Goal: Task Accomplishment & Management: Manage account settings

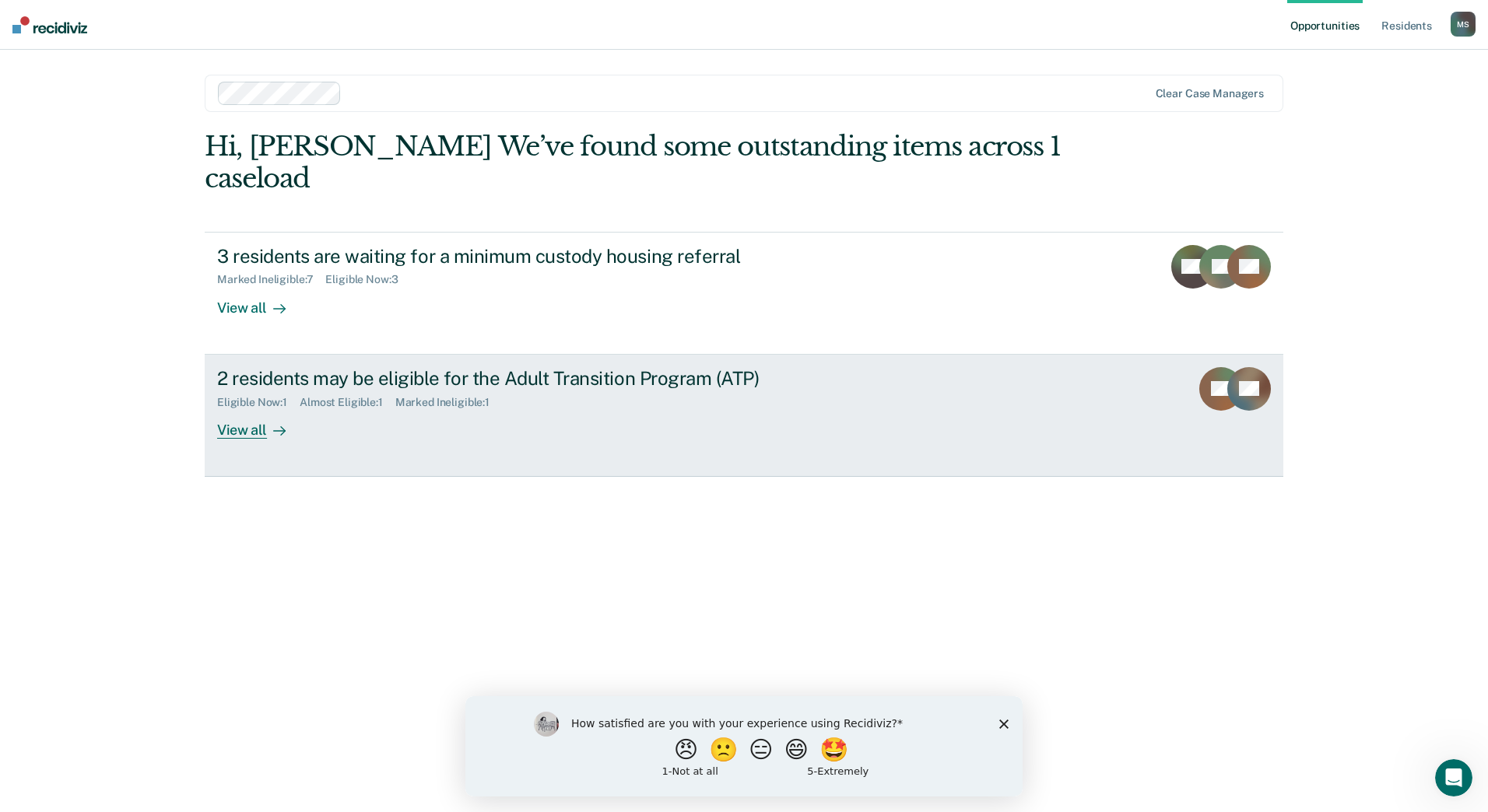
click at [247, 409] on div "View all" at bounding box center [260, 424] width 87 height 30
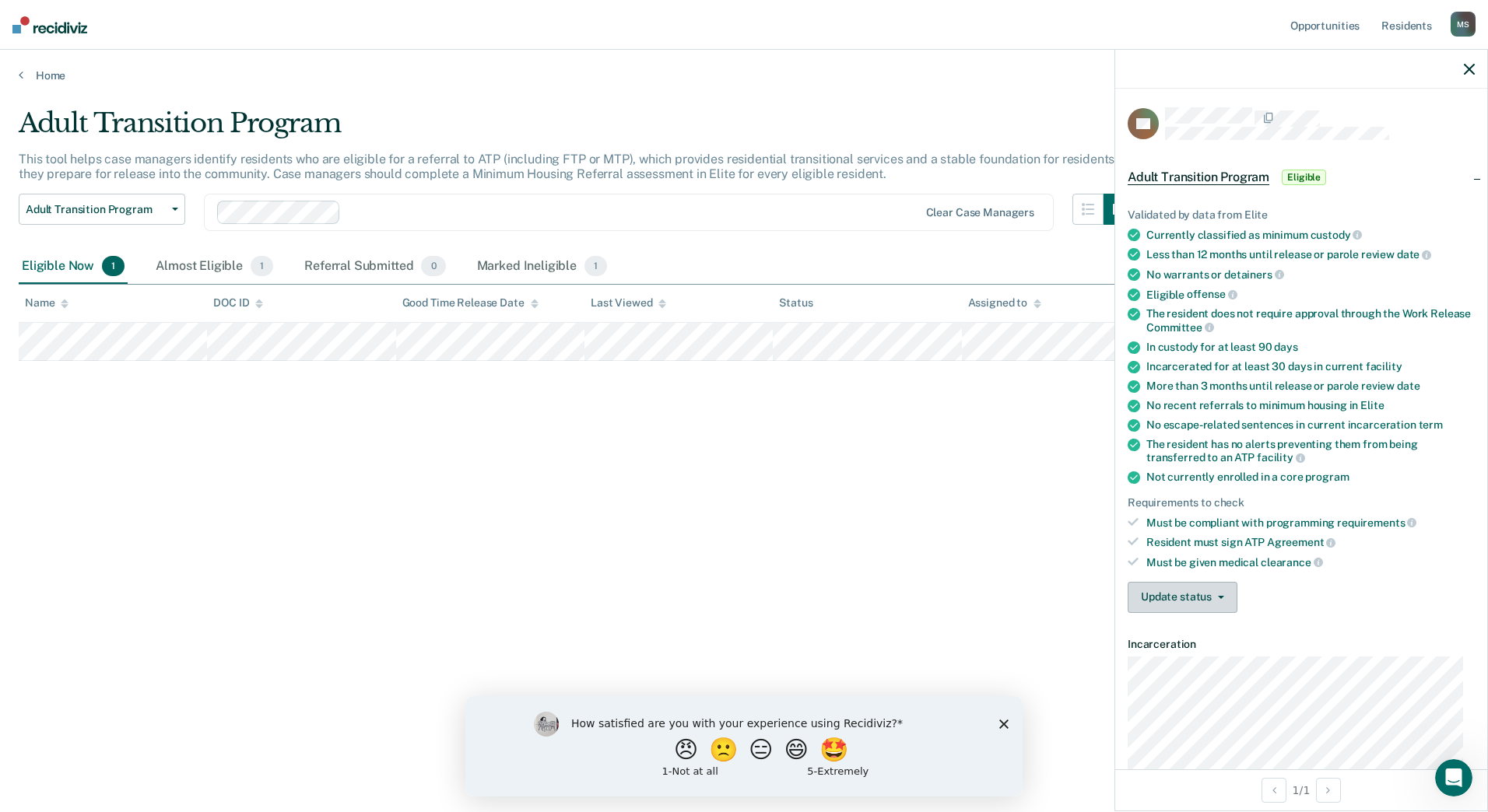
click at [1184, 591] on button "Update status" at bounding box center [1182, 597] width 110 height 31
click at [1175, 657] on button "Mark Ineligible" at bounding box center [1211, 660] width 168 height 25
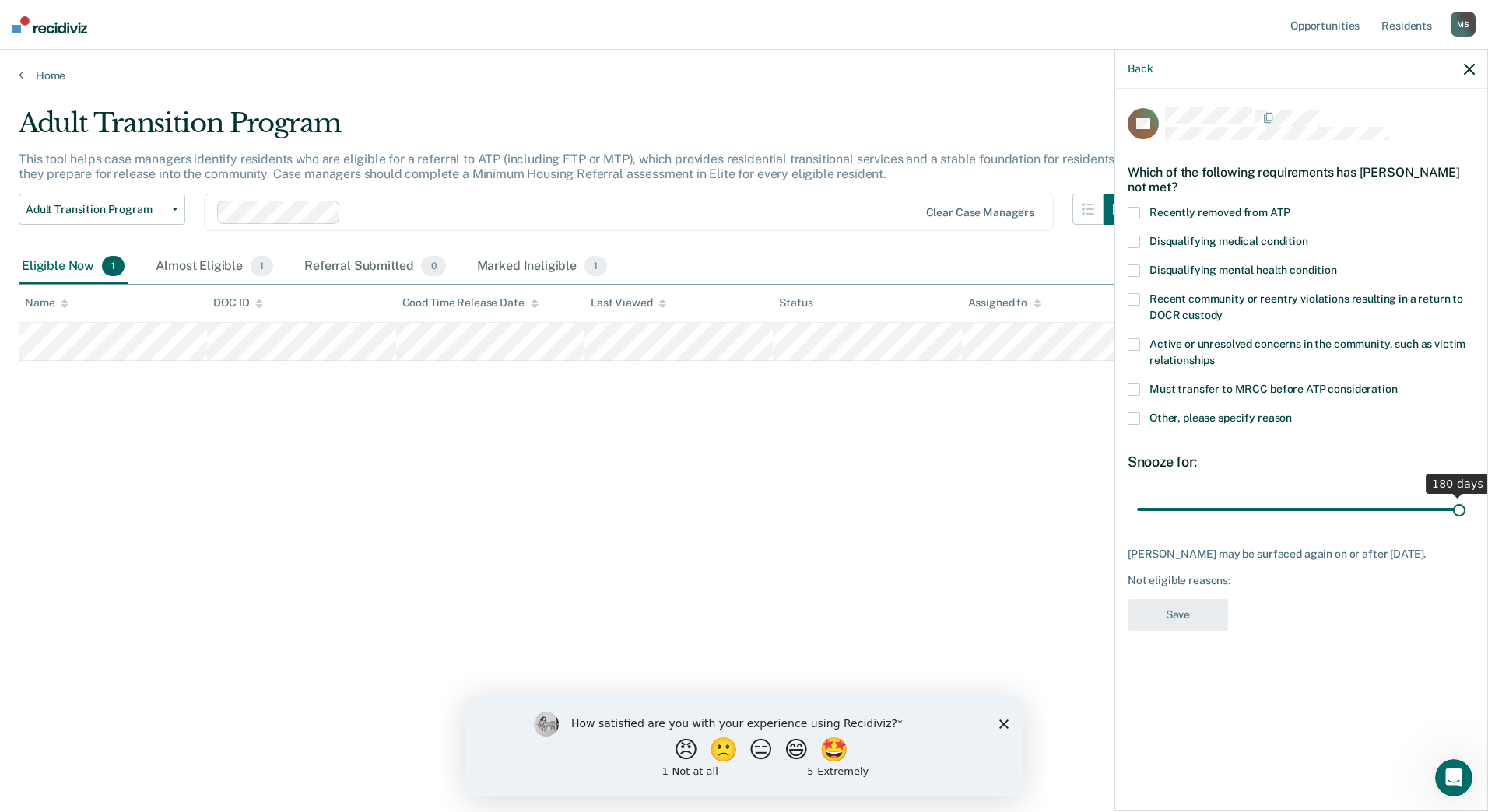
drag, startPoint x: 1192, startPoint y: 507, endPoint x: 1374, endPoint y: 494, distance: 182.5
type input "180"
click at [1465, 505] on input "range" at bounding box center [1301, 509] width 329 height 27
click at [1136, 415] on span at bounding box center [1133, 418] width 13 height 13
click at [1292, 412] on input "Other, please specify reason" at bounding box center [1292, 412] width 0 height 0
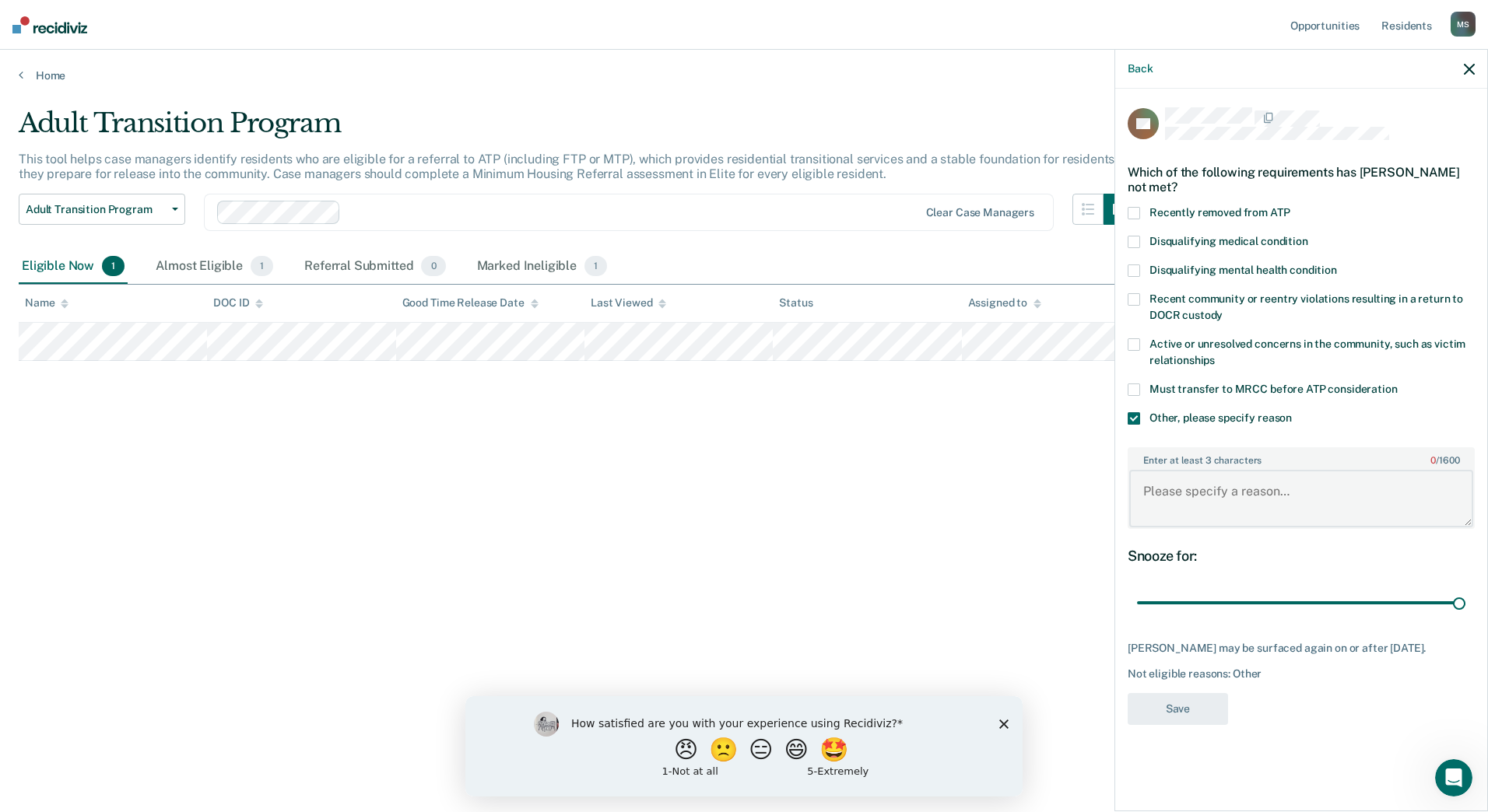
click at [1306, 494] on textarea "Enter at least 3 characters 0 / 1600" at bounding box center [1301, 499] width 344 height 57
type textarea "Rough Rider Industries hold at NDSP."
click at [1186, 706] on button "Save" at bounding box center [1177, 709] width 100 height 32
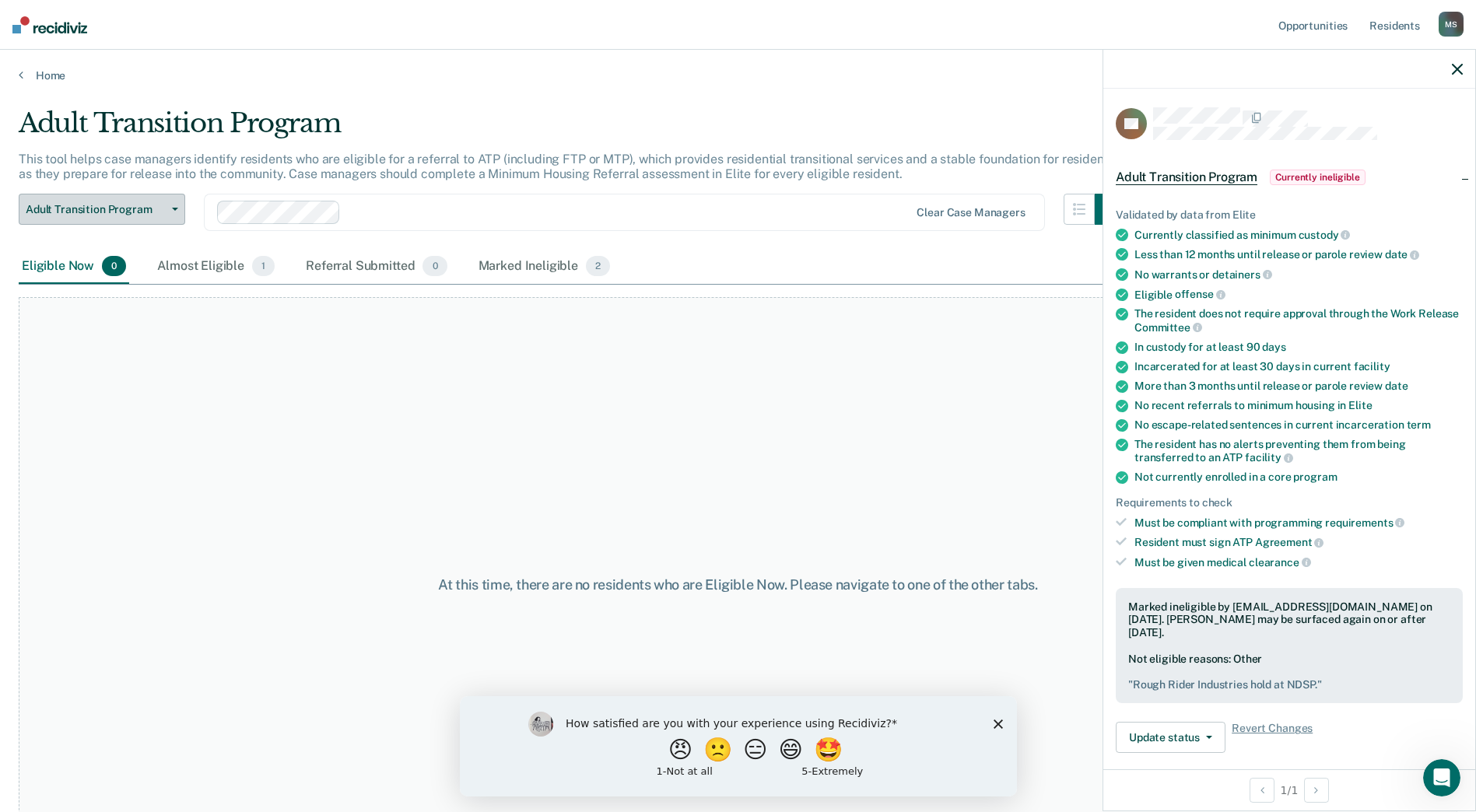
click at [178, 208] on button "Adult Transition Program" at bounding box center [102, 209] width 167 height 31
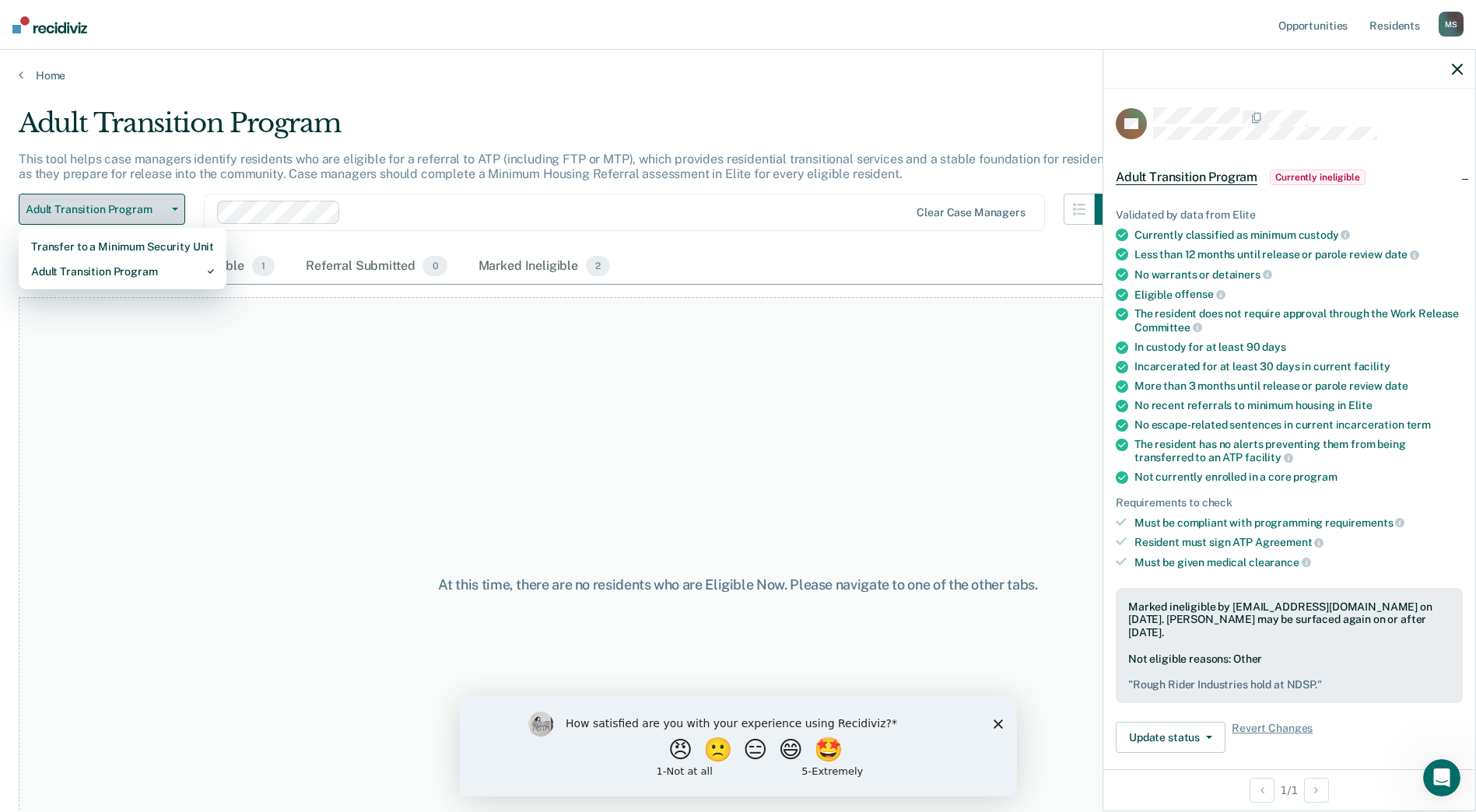
click at [178, 202] on button "Adult Transition Program" at bounding box center [102, 209] width 167 height 31
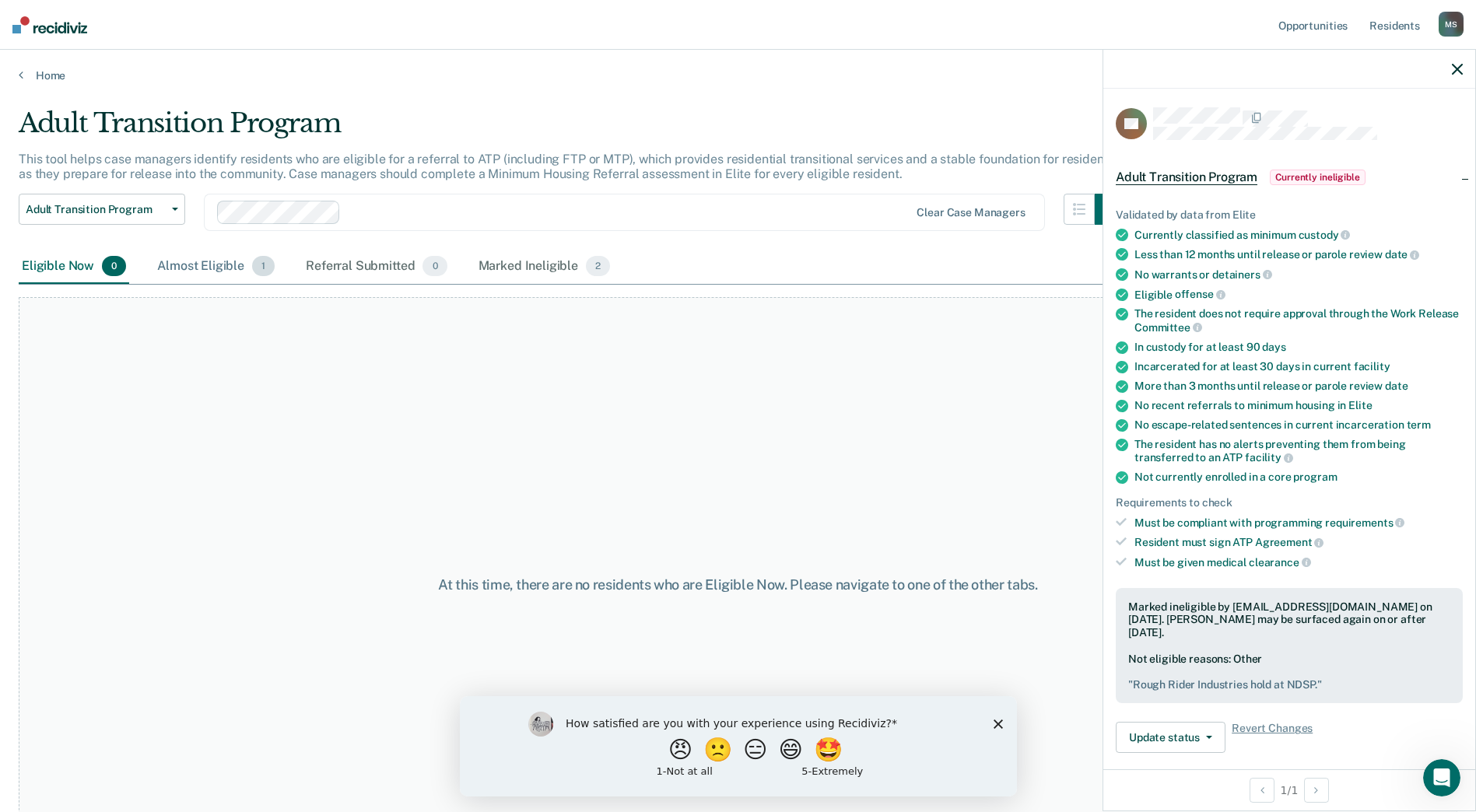
click at [198, 264] on div "Almost Eligible 1" at bounding box center [216, 266] width 124 height 35
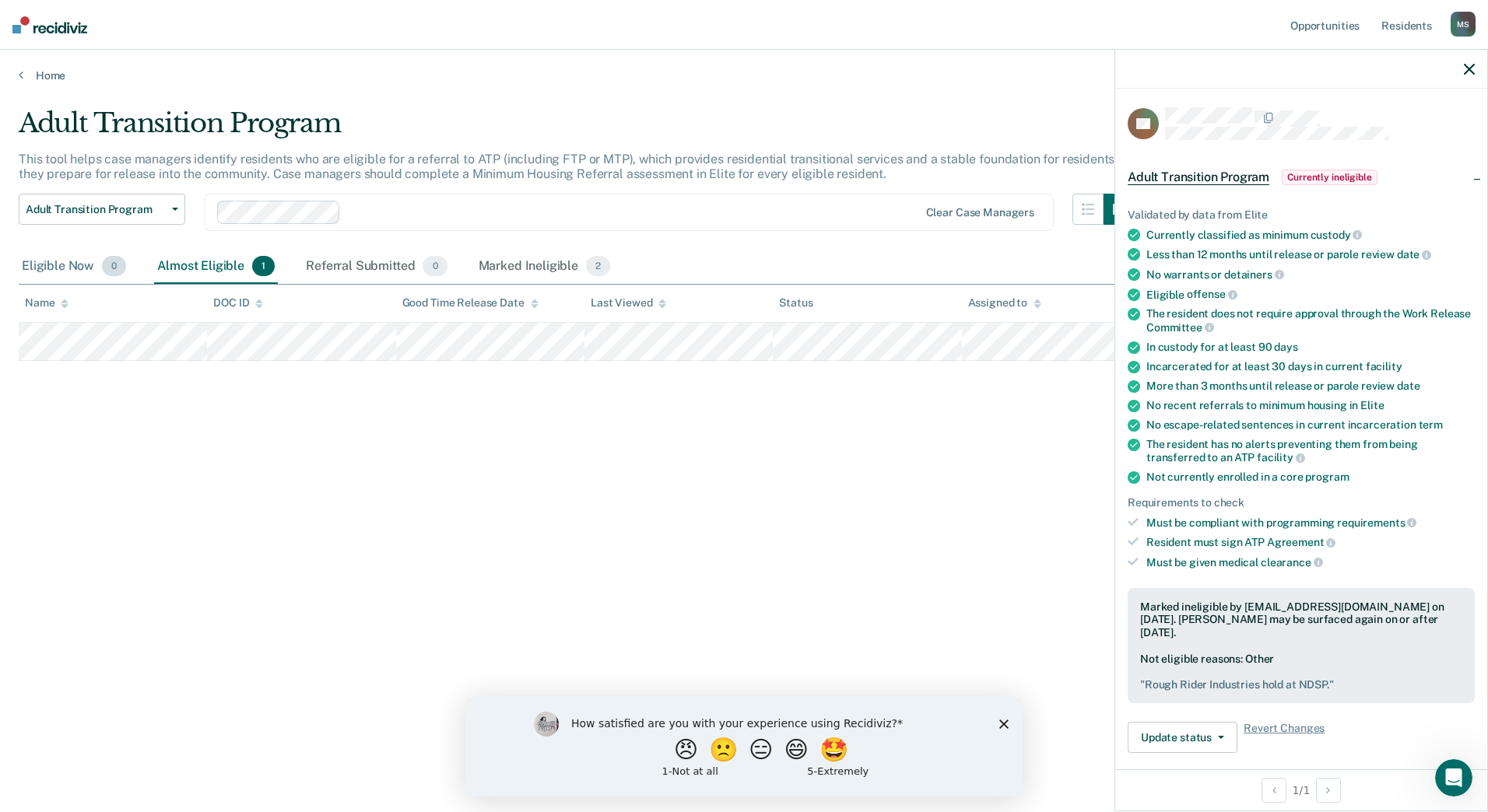
click at [57, 257] on div "Eligible Now 0" at bounding box center [73, 266] width 110 height 35
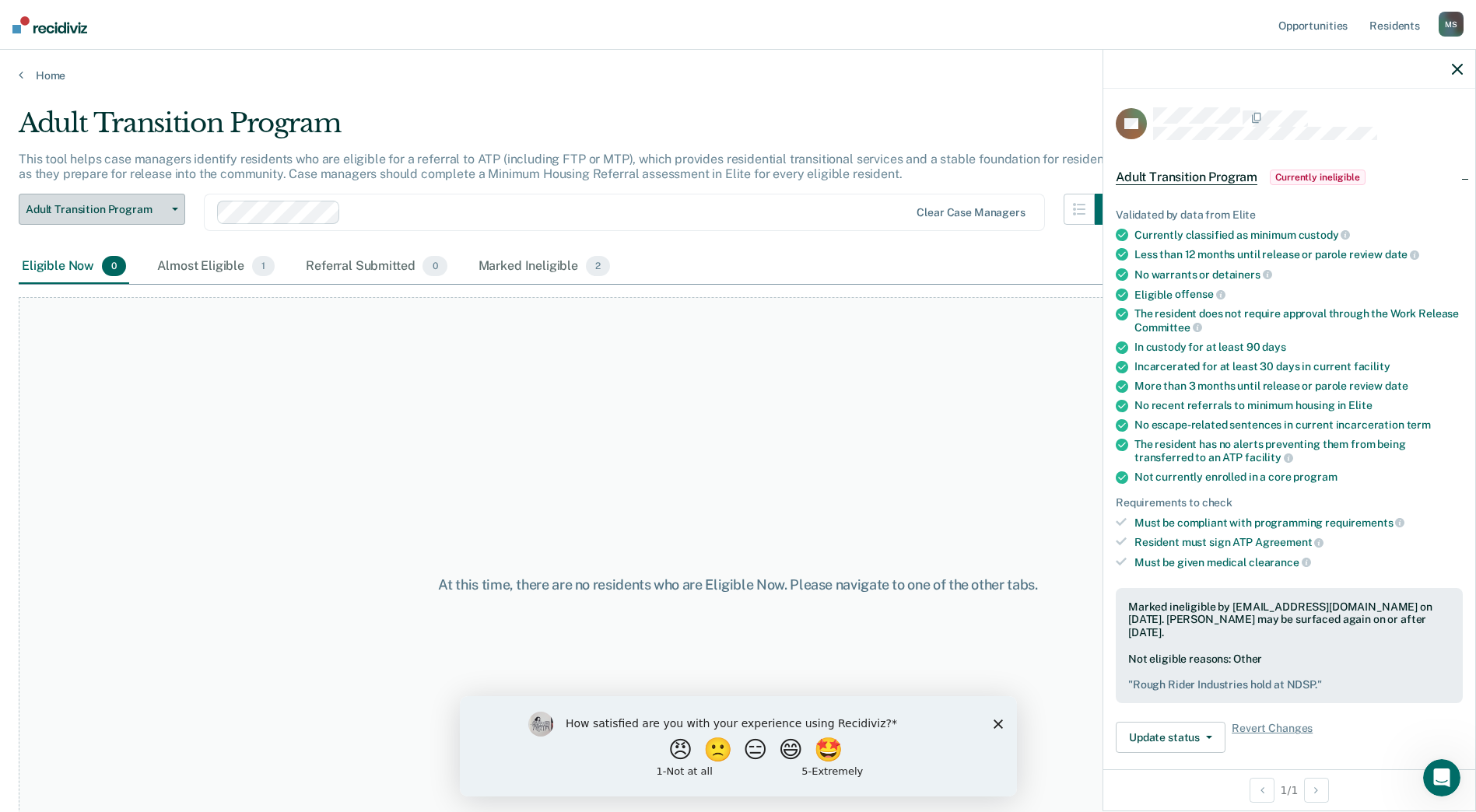
click at [179, 207] on button "Adult Transition Program" at bounding box center [102, 209] width 167 height 31
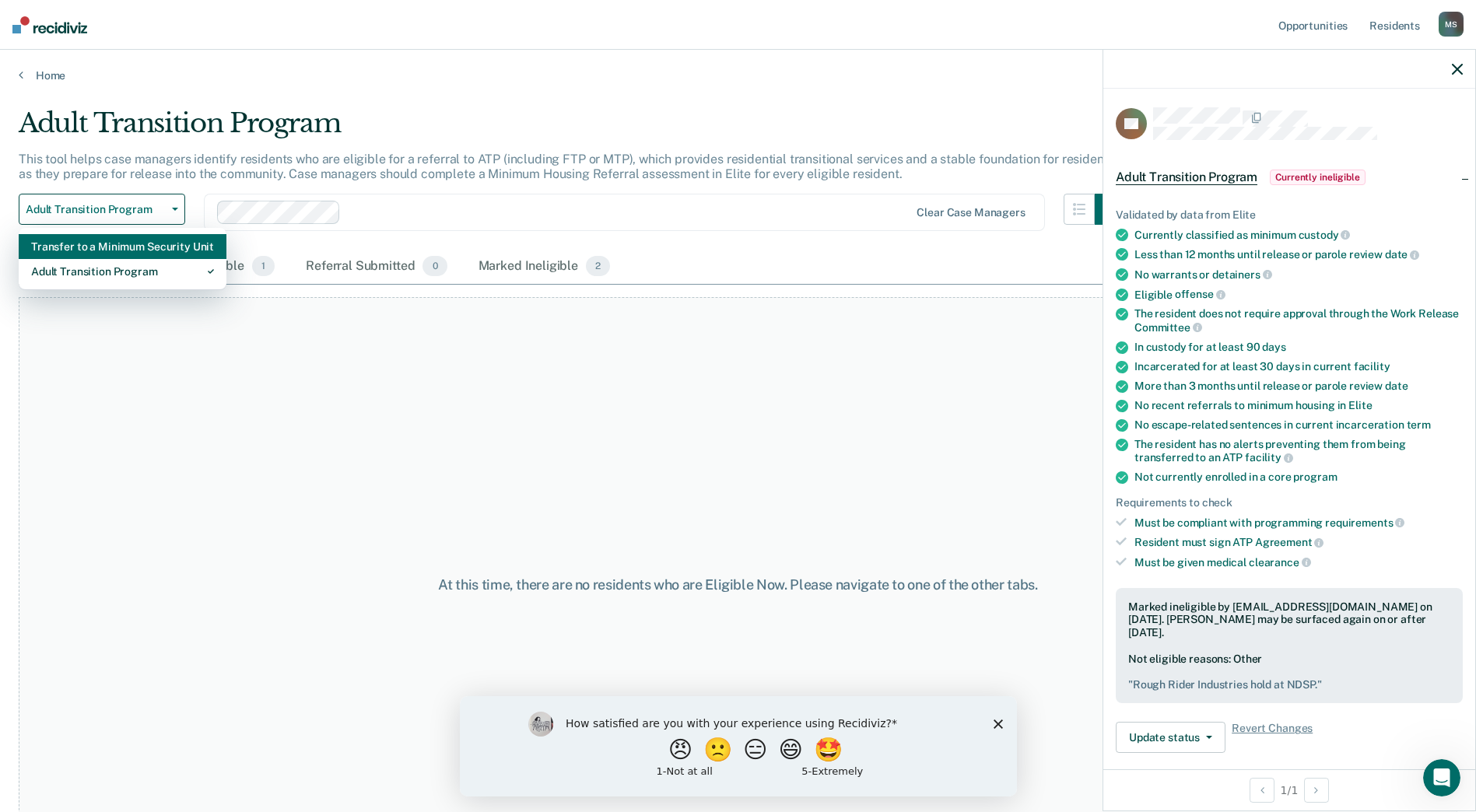
click at [147, 248] on div "Transfer to a Minimum Security Unit" at bounding box center [122, 247] width 183 height 25
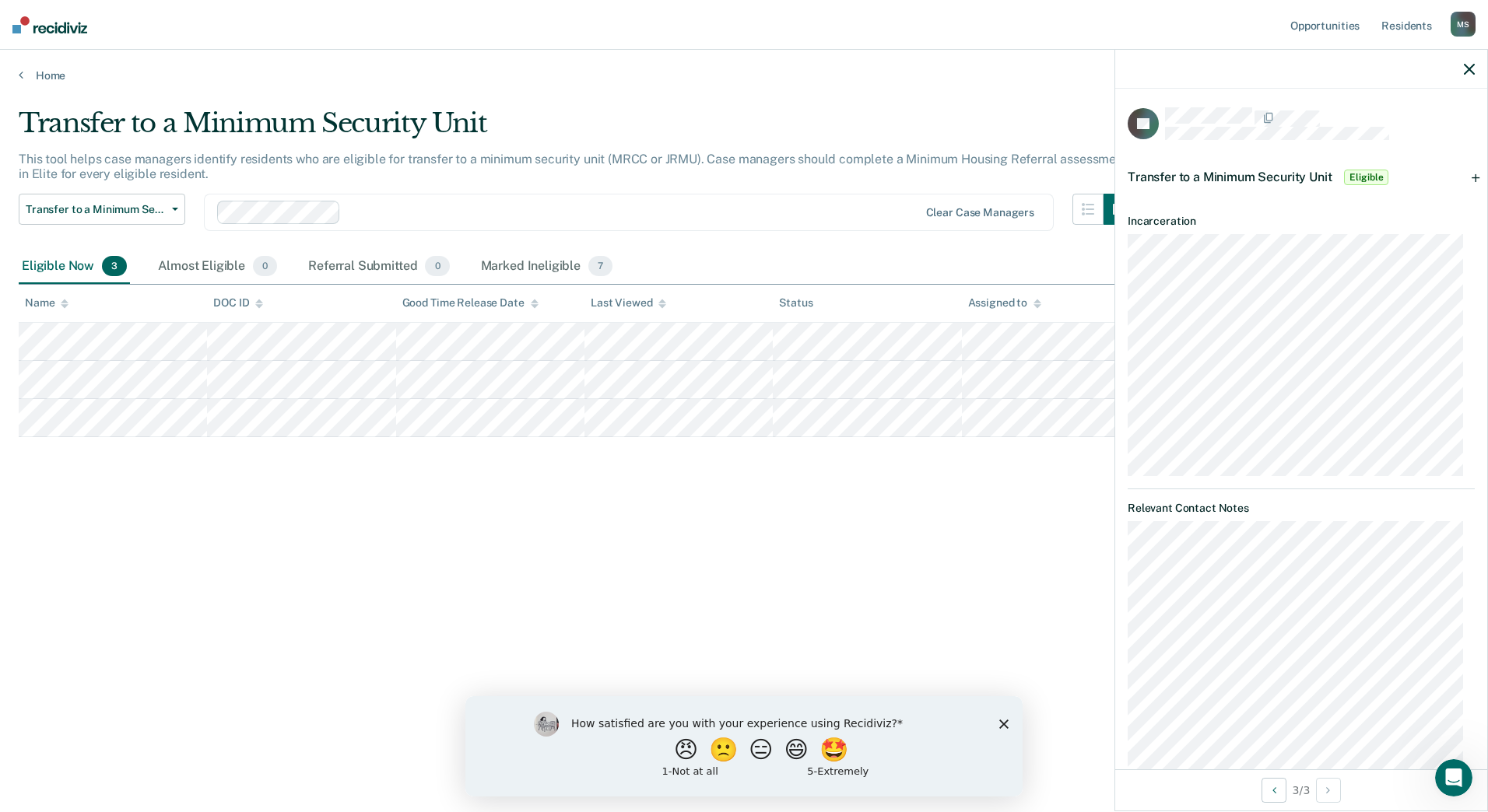
click at [1368, 173] on span "Eligible" at bounding box center [1366, 177] width 45 height 15
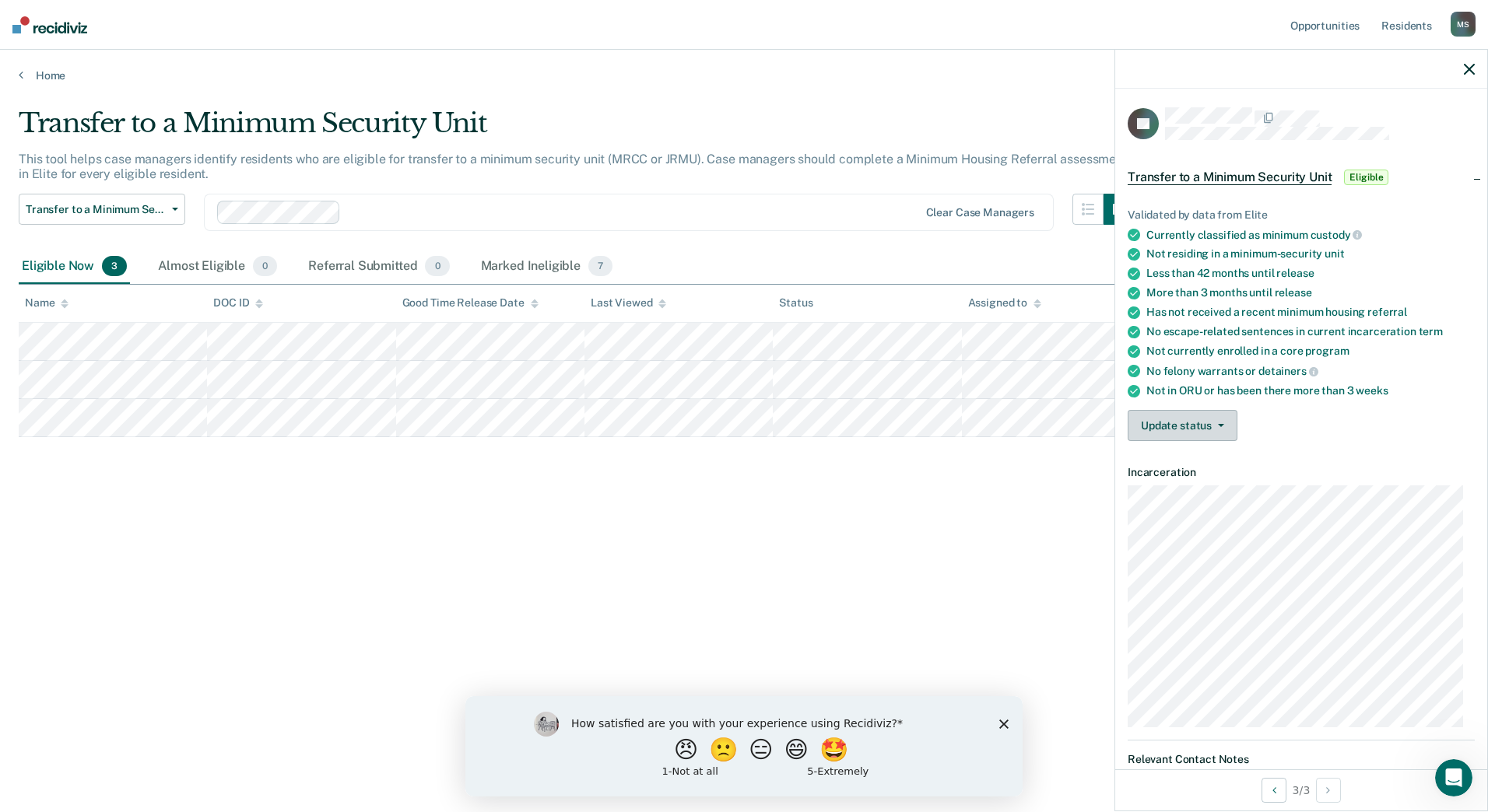
click at [1218, 419] on button "Update status" at bounding box center [1182, 425] width 110 height 31
click at [1186, 459] on button "[PERSON_NAME] Submitted" at bounding box center [1211, 463] width 168 height 25
click at [1222, 414] on button "Update status" at bounding box center [1182, 425] width 110 height 31
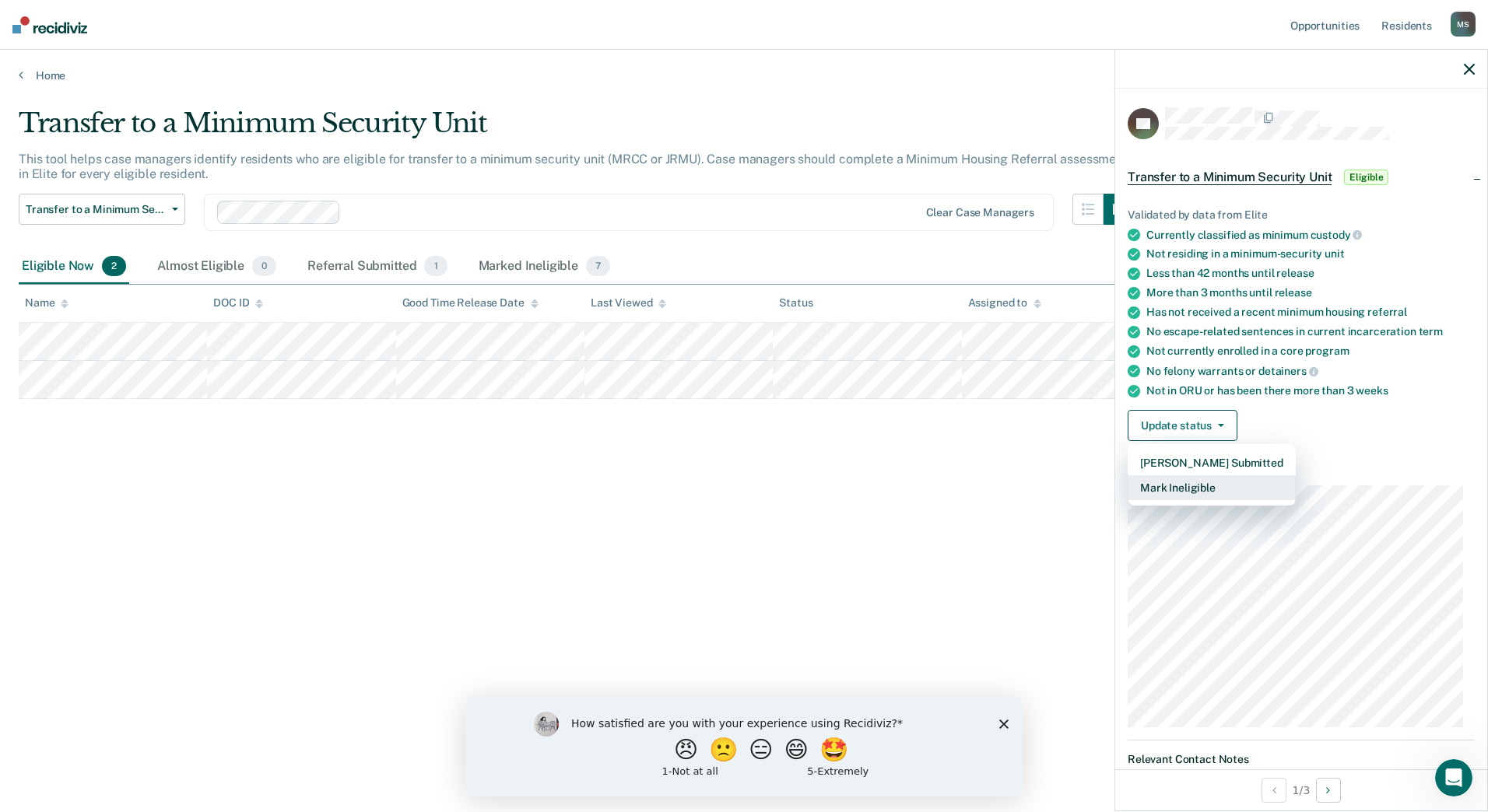
click at [1175, 486] on button "Mark Ineligible" at bounding box center [1211, 488] width 168 height 25
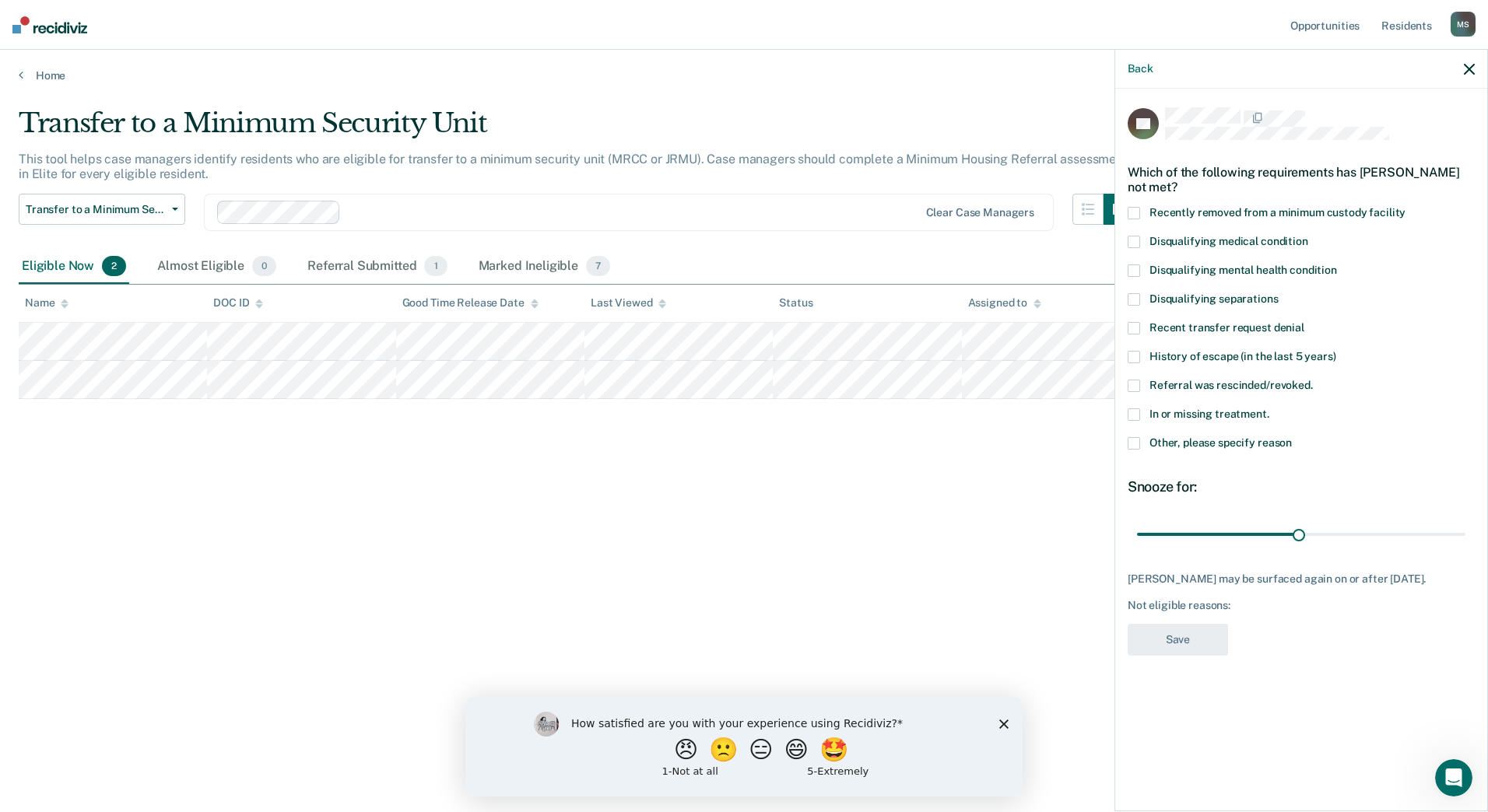
click at [1130, 240] on span at bounding box center [1133, 242] width 13 height 13
click at [1308, 236] on input "Disqualifying medical condition" at bounding box center [1308, 236] width 0 height 0
drag, startPoint x: 1295, startPoint y: 532, endPoint x: 1473, endPoint y: 530, distance: 178.0
type input "60"
click at [1465, 530] on input "range" at bounding box center [1301, 534] width 329 height 27
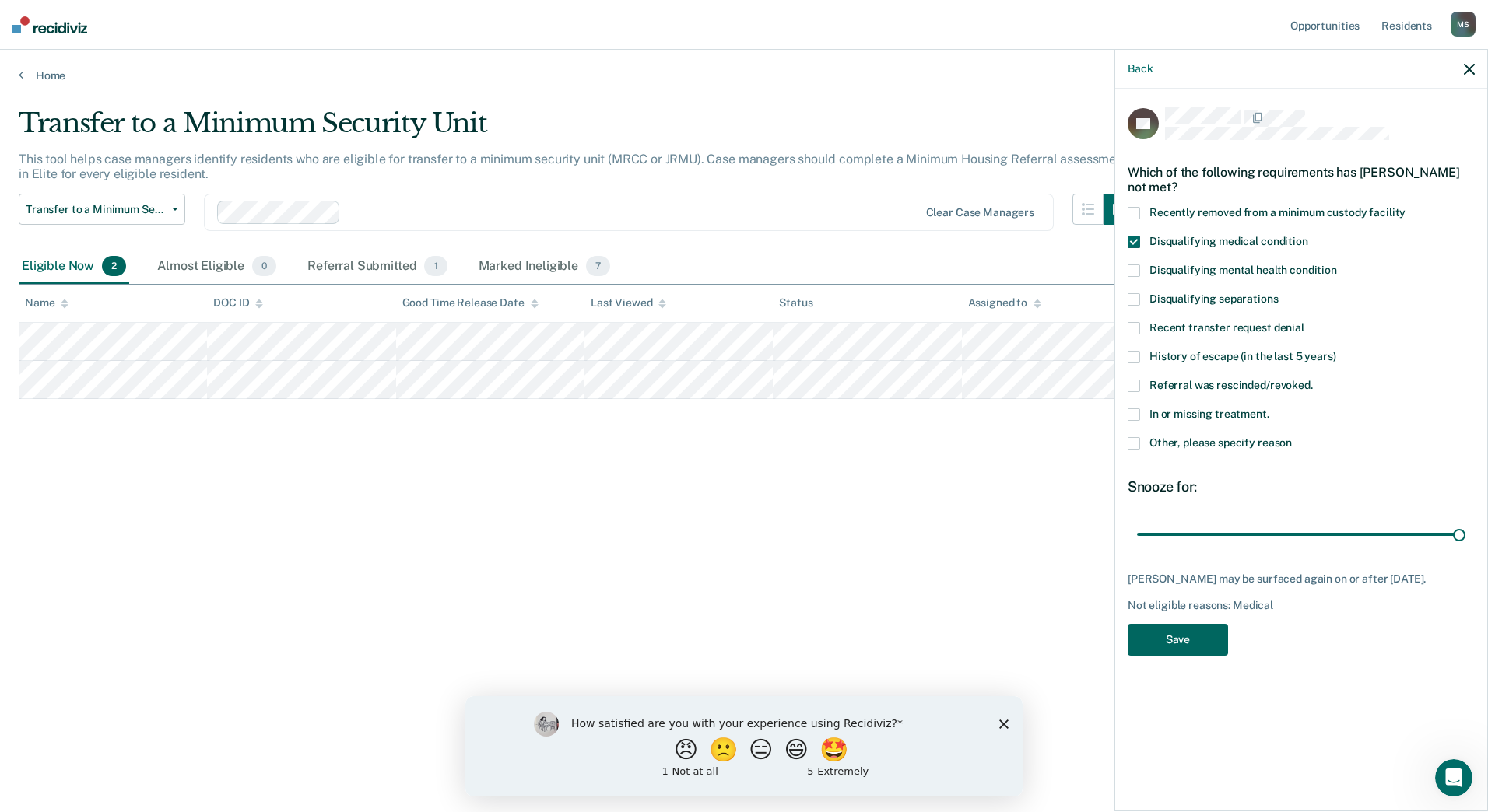
click at [1173, 640] on button "Save" at bounding box center [1177, 640] width 100 height 32
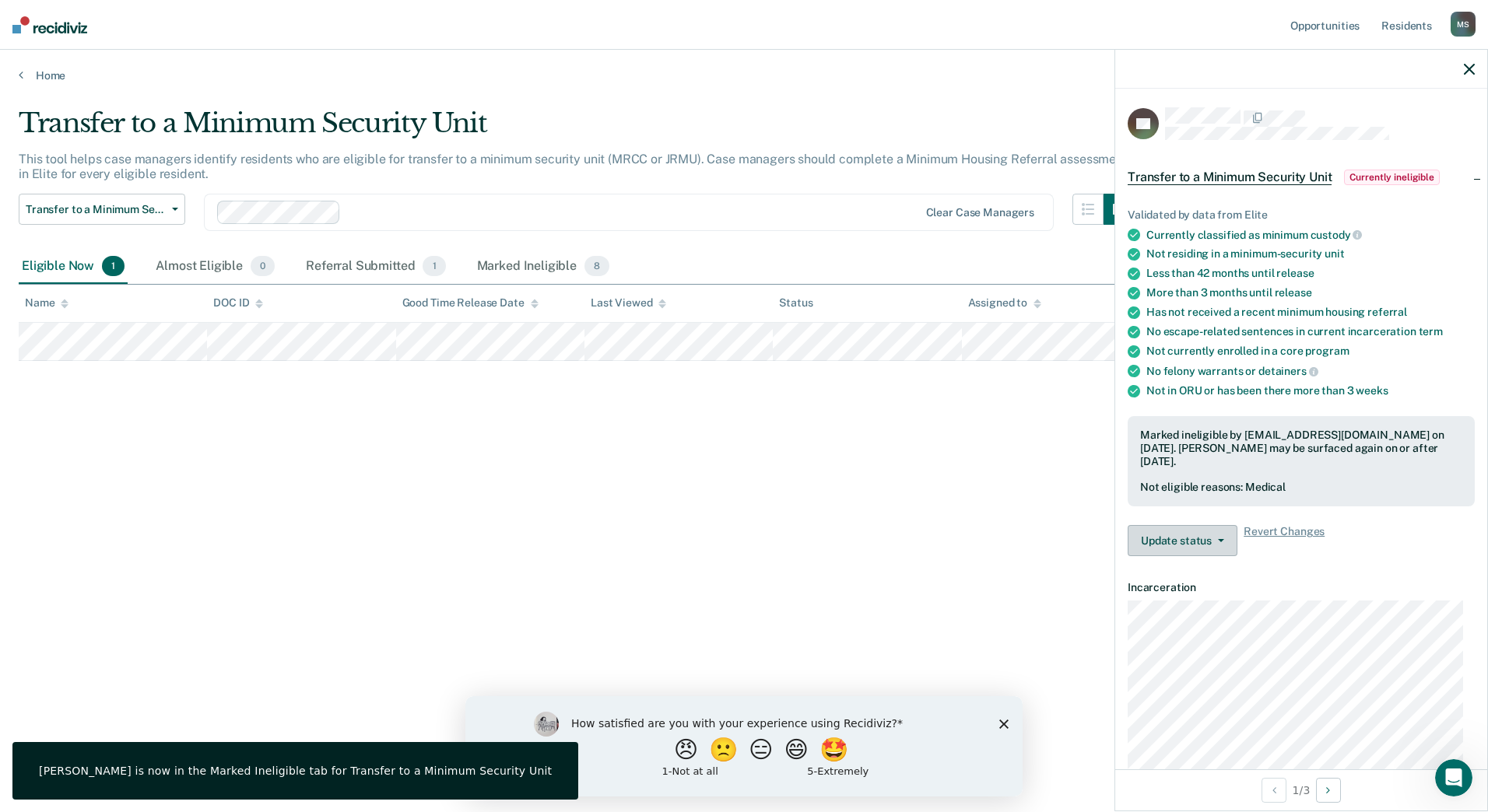
click at [1173, 533] on button "Update status" at bounding box center [1182, 540] width 110 height 31
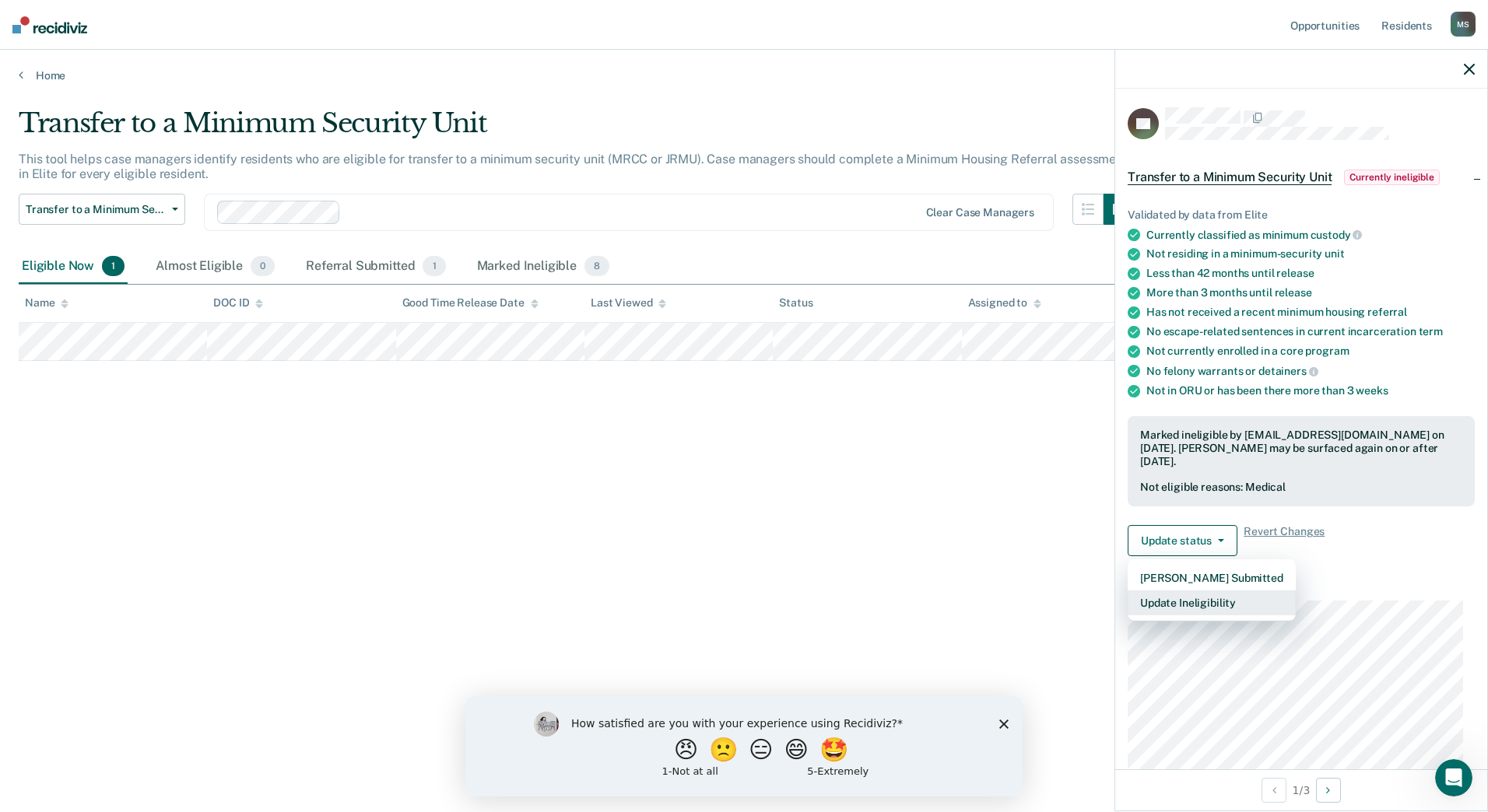
click at [1177, 607] on button "Update Ineligibility" at bounding box center [1211, 603] width 168 height 25
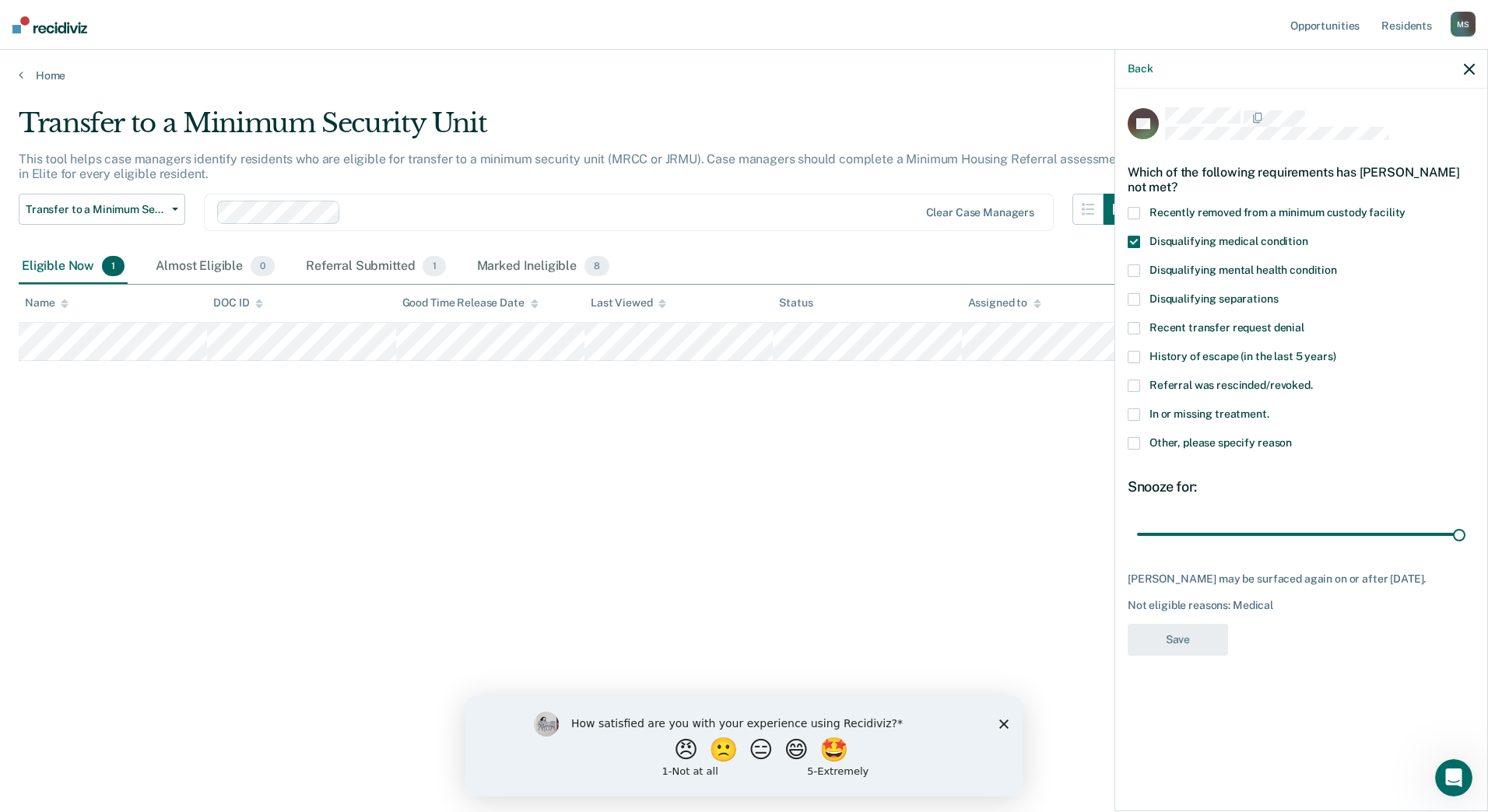
click at [1134, 238] on span at bounding box center [1133, 242] width 13 height 13
click at [1308, 236] on input "Disqualifying medical condition" at bounding box center [1308, 236] width 0 height 0
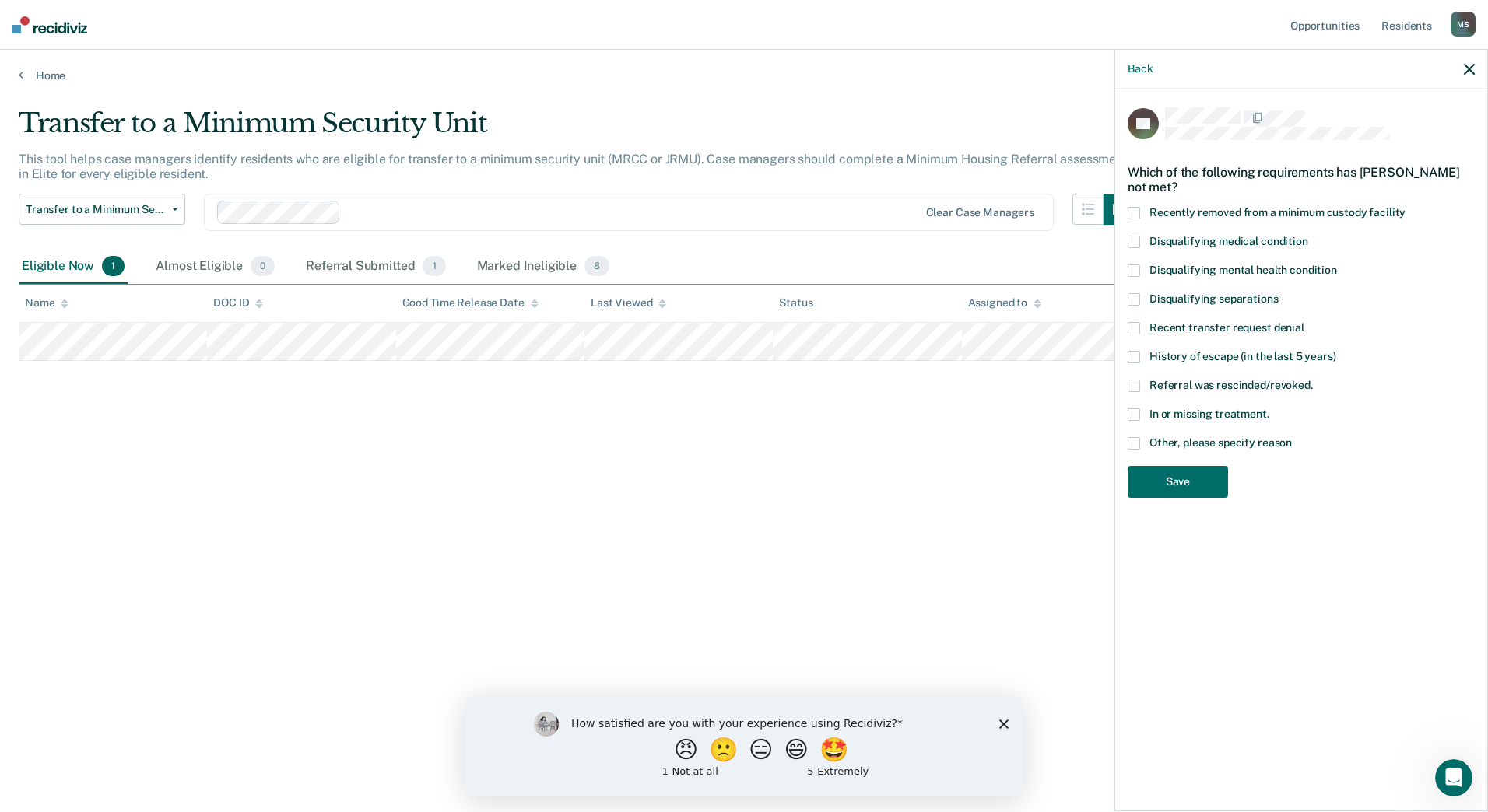
click at [1132, 413] on span at bounding box center [1133, 414] width 13 height 13
click at [1269, 409] on input "In or missing treatment." at bounding box center [1269, 409] width 0 height 0
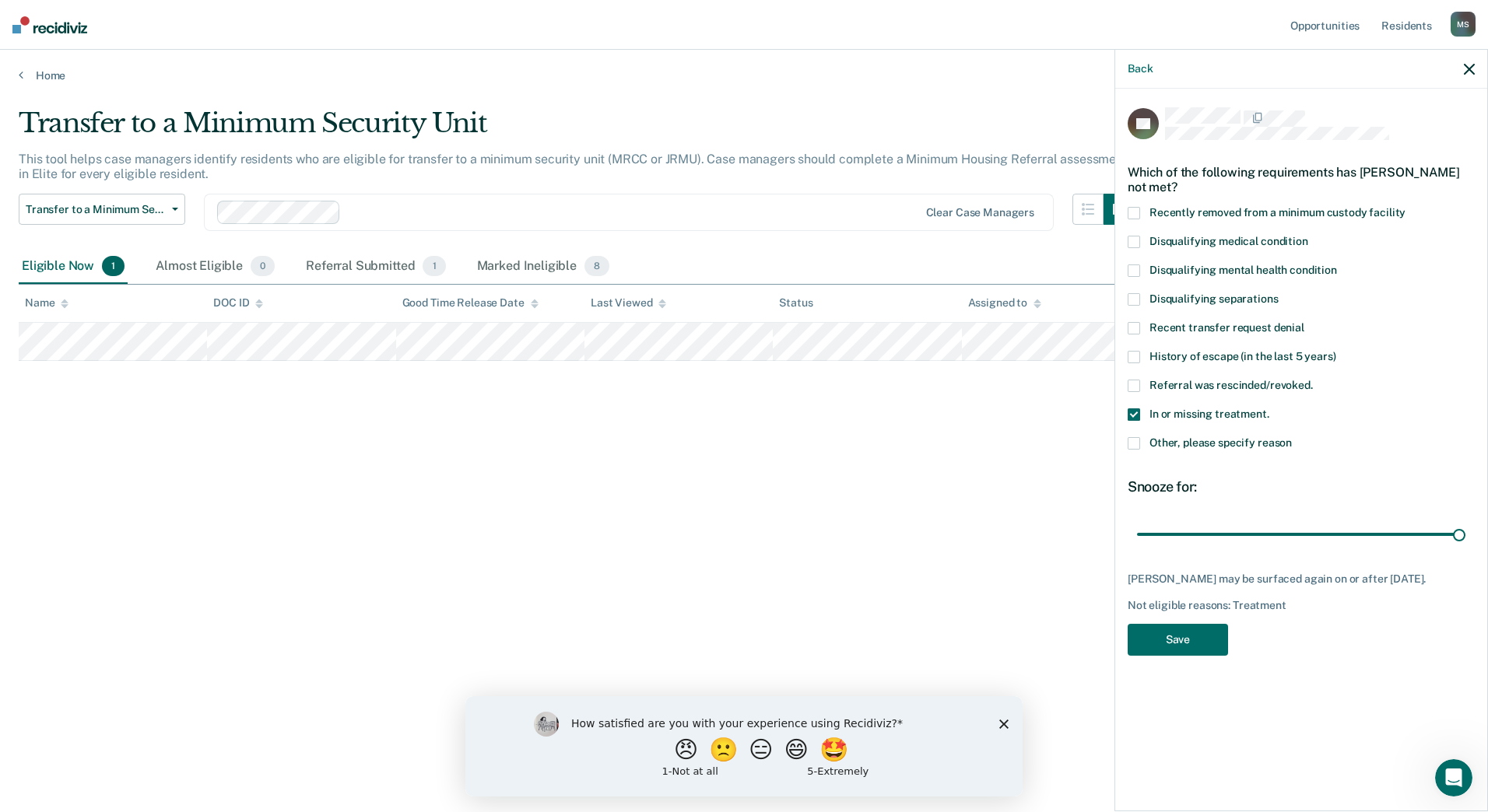
click at [1132, 239] on span at bounding box center [1133, 242] width 13 height 13
click at [1308, 236] on input "Disqualifying medical condition" at bounding box center [1308, 236] width 0 height 0
click at [1184, 634] on button "Save" at bounding box center [1177, 640] width 100 height 32
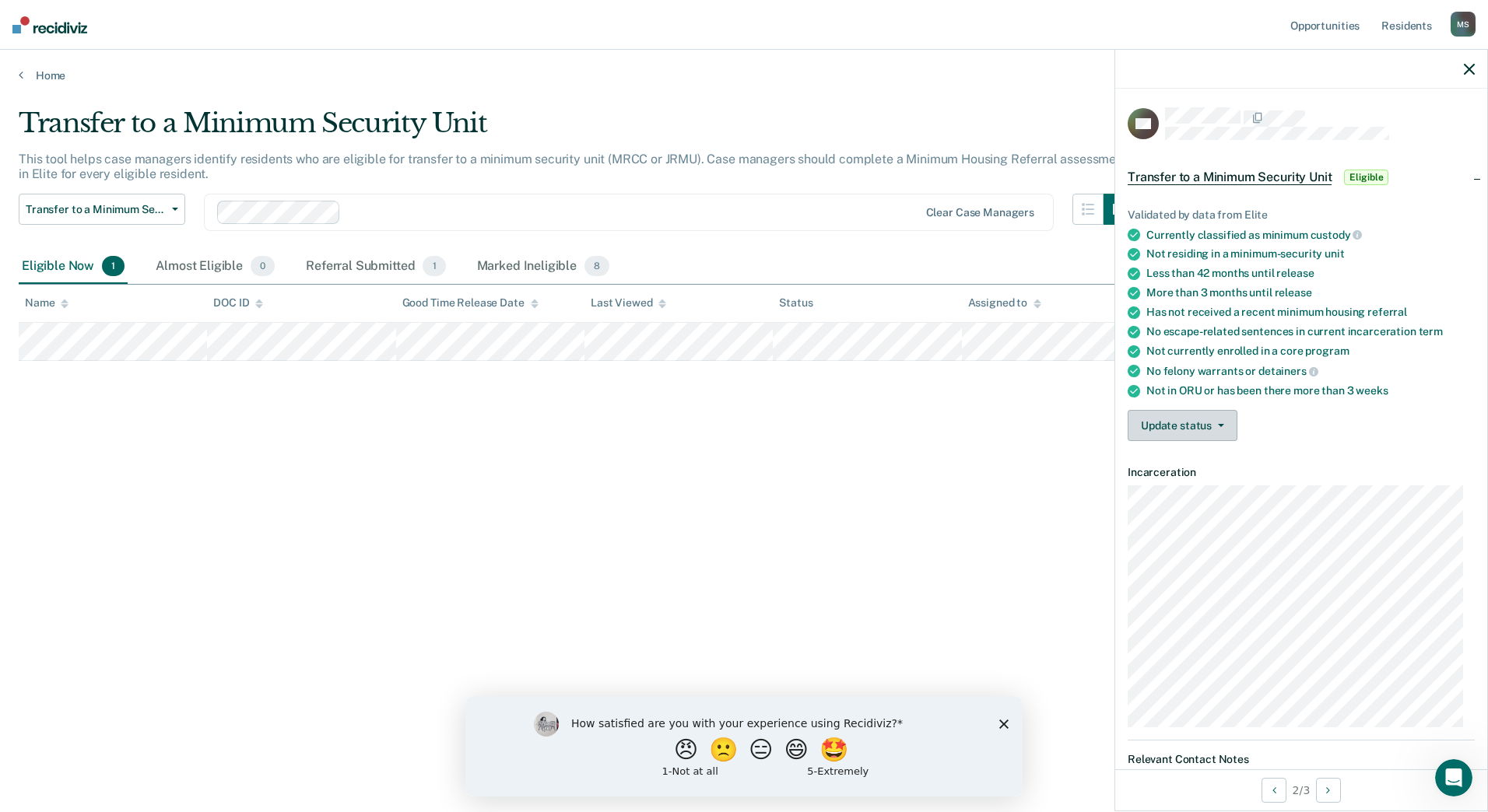
click at [1218, 424] on icon "button" at bounding box center [1220, 425] width 6 height 3
click at [1196, 487] on button "Mark Ineligible" at bounding box center [1211, 488] width 168 height 25
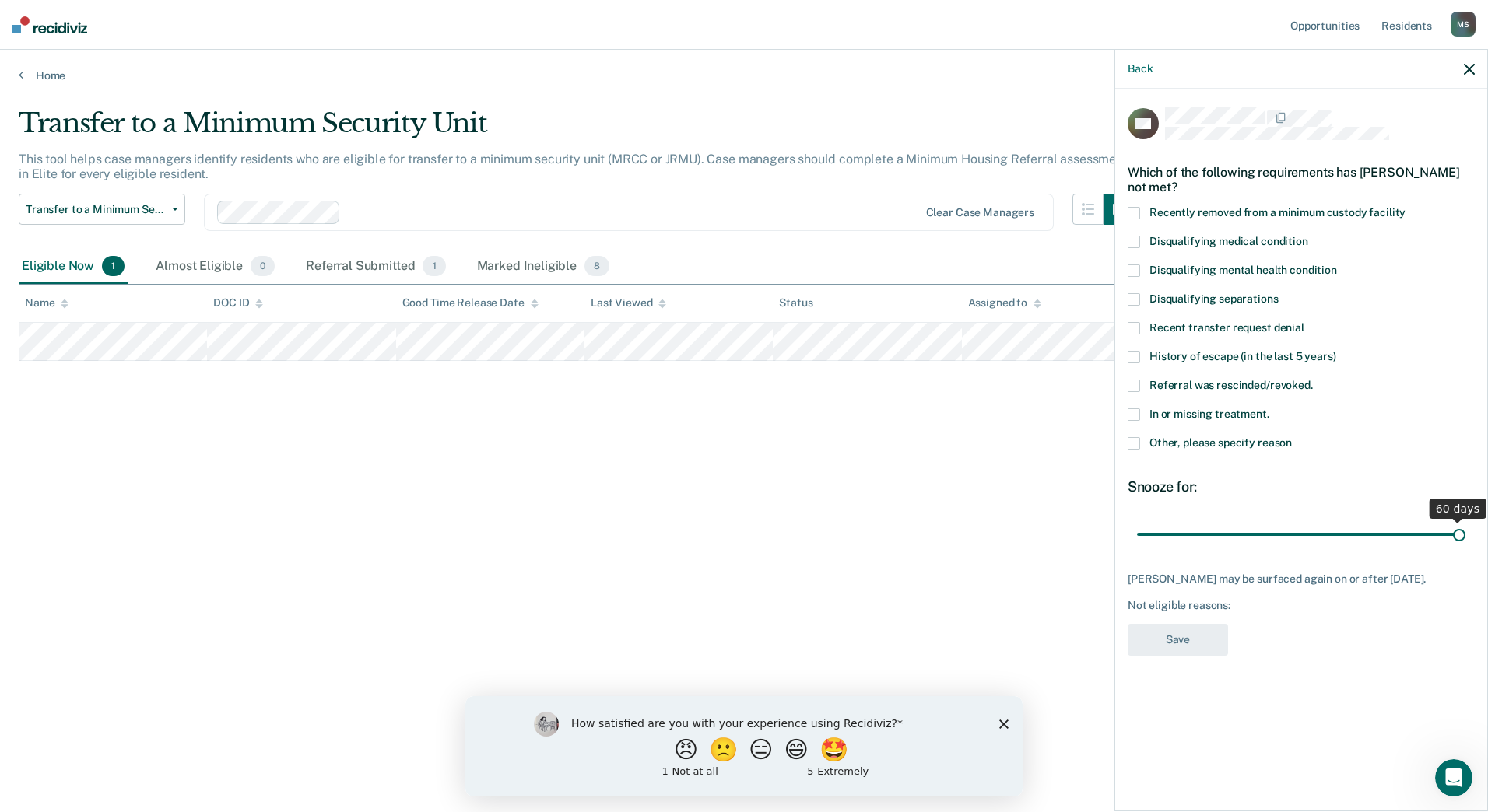
drag, startPoint x: 1298, startPoint y: 536, endPoint x: 1472, endPoint y: 533, distance: 174.0
type input "60"
click at [1465, 533] on input "range" at bounding box center [1301, 534] width 329 height 27
click at [1136, 413] on span at bounding box center [1133, 414] width 13 height 13
click at [1269, 409] on input "In or missing treatment." at bounding box center [1269, 409] width 0 height 0
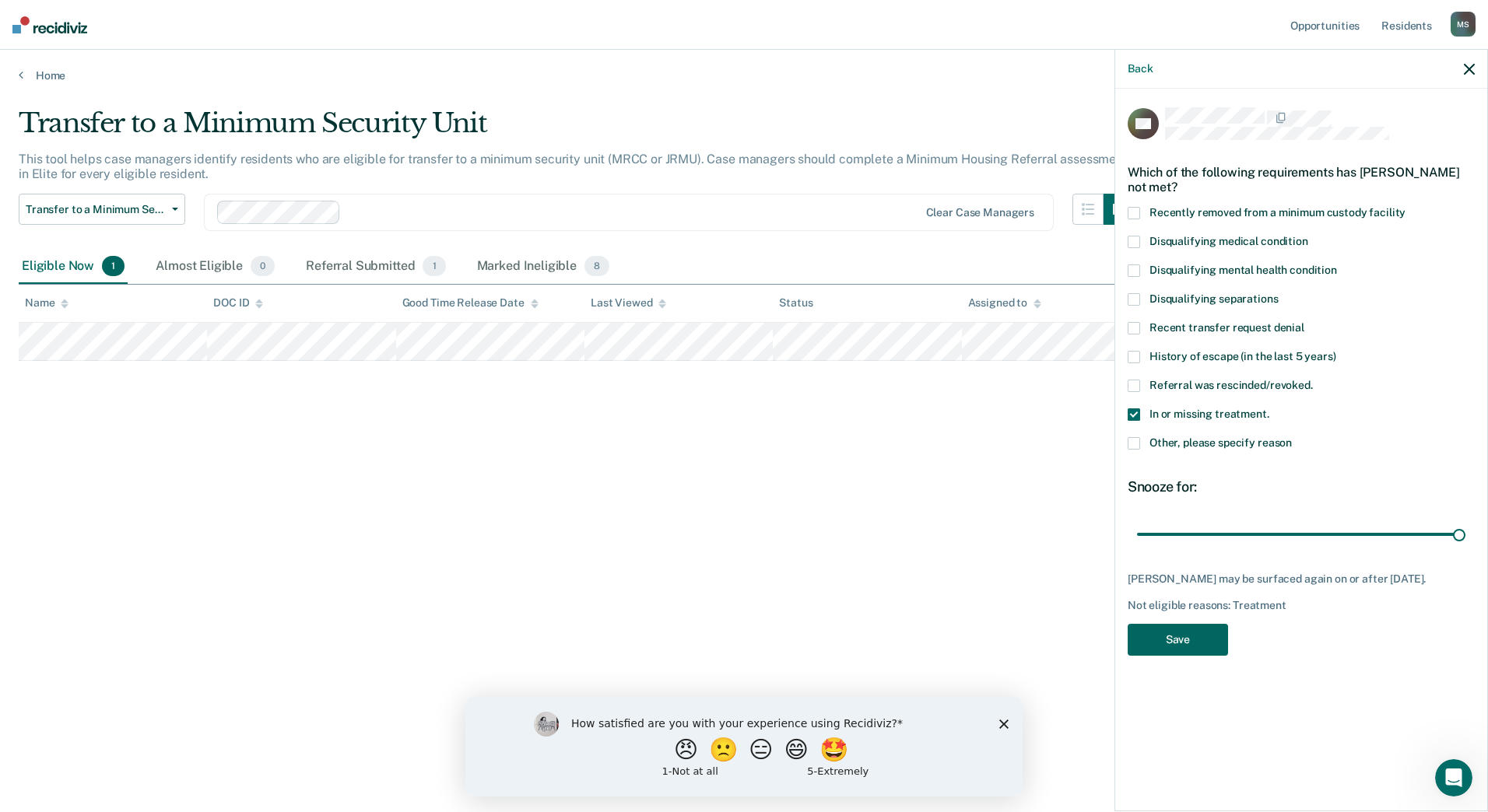
click at [1183, 637] on button "Save" at bounding box center [1177, 640] width 100 height 32
